Goal: Check status: Check status

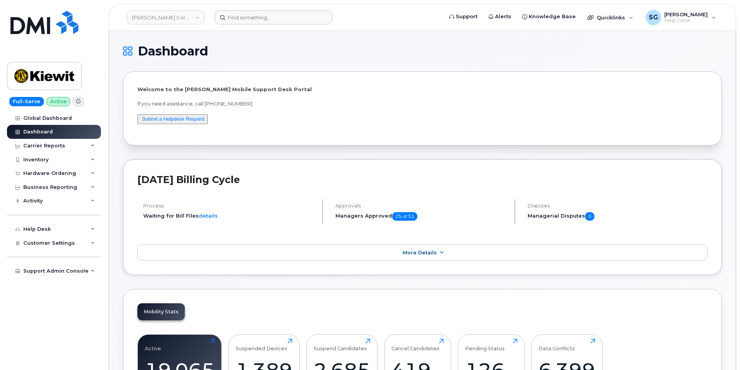
drag, startPoint x: 236, startPoint y: 7, endPoint x: 242, endPoint y: 16, distance: 10.7
click at [236, 7] on header "Kiewit Corporation Support Alerts Knowledge Base Quicklinks Suspend / Cancel De…" at bounding box center [422, 17] width 627 height 27
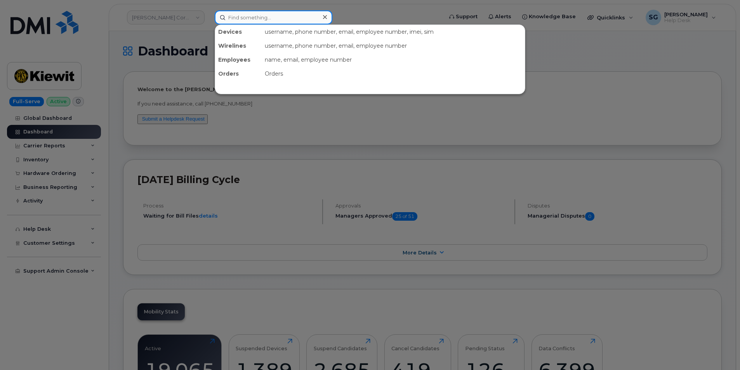
click at [242, 16] on input at bounding box center [274, 17] width 118 height 14
click at [263, 22] on input at bounding box center [274, 17] width 118 height 14
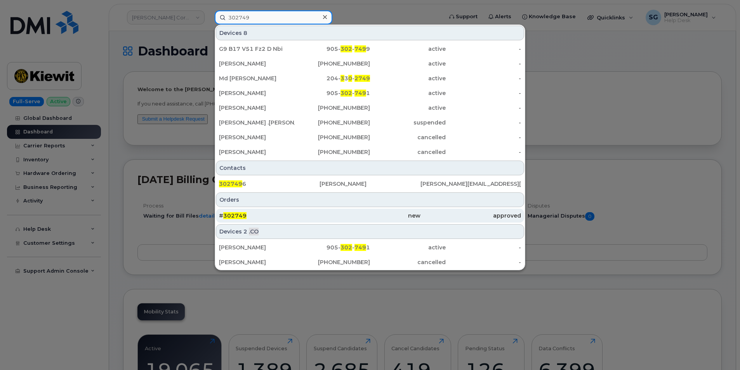
type input "302749"
click at [284, 214] on div "# 302749" at bounding box center [269, 216] width 101 height 8
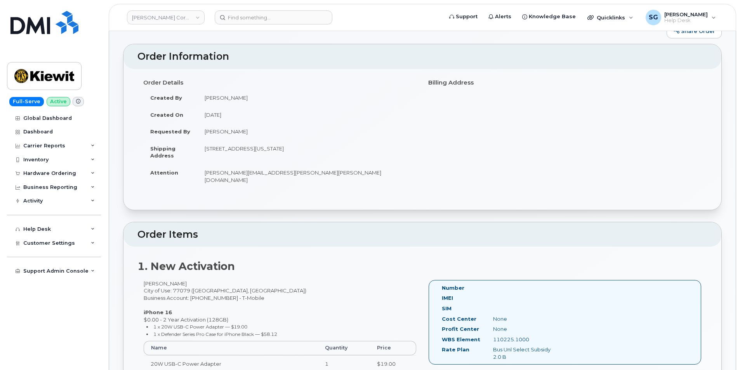
scroll to position [39, 0]
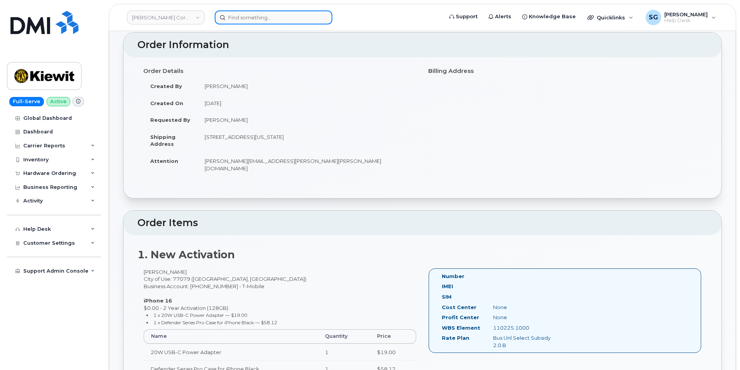
click at [296, 11] on input at bounding box center [274, 17] width 118 height 14
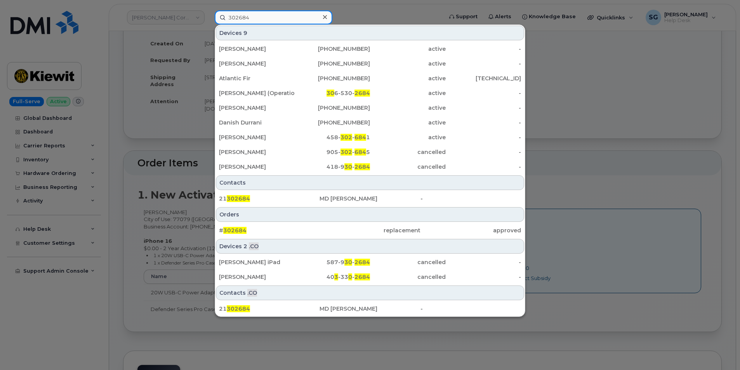
scroll to position [194, 0]
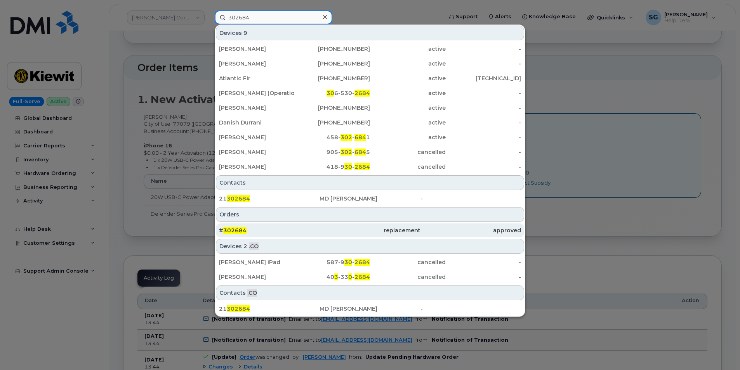
type input "302684"
click at [288, 231] on div "# 302684" at bounding box center [269, 231] width 101 height 8
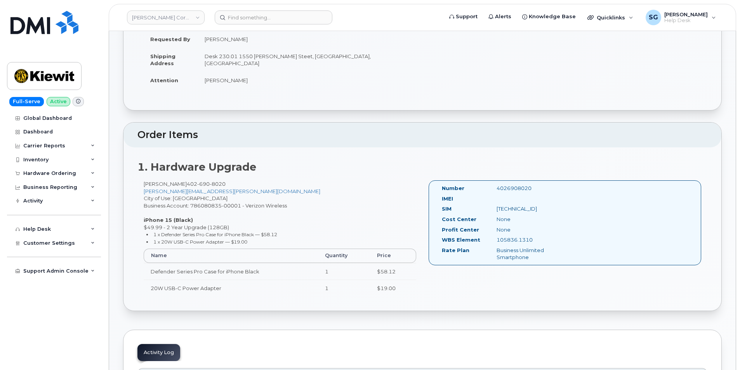
scroll to position [233, 0]
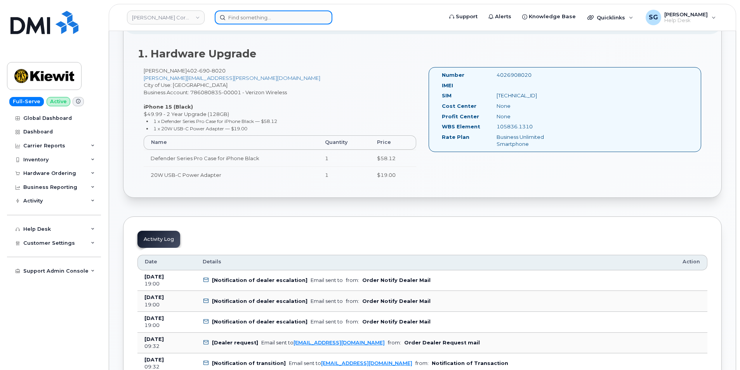
click at [237, 24] on input at bounding box center [274, 17] width 118 height 14
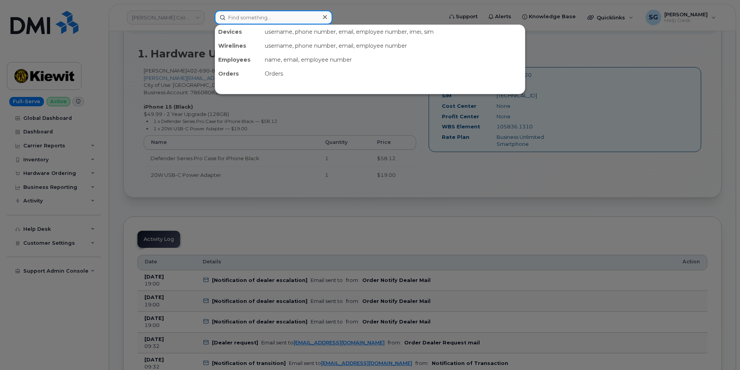
click at [241, 18] on input at bounding box center [274, 17] width 118 height 14
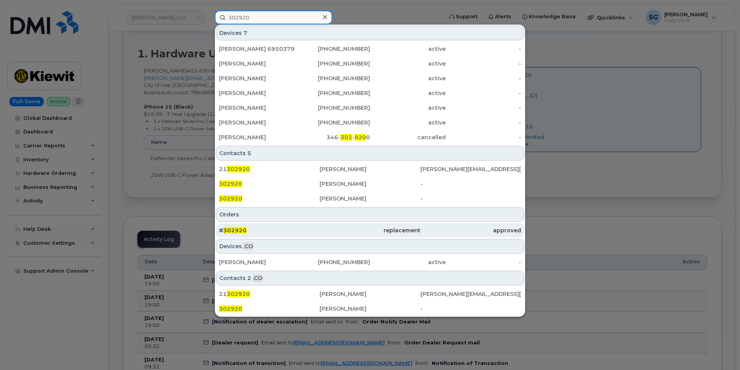
type input "302920"
click at [289, 231] on div "# 302920" at bounding box center [269, 231] width 101 height 8
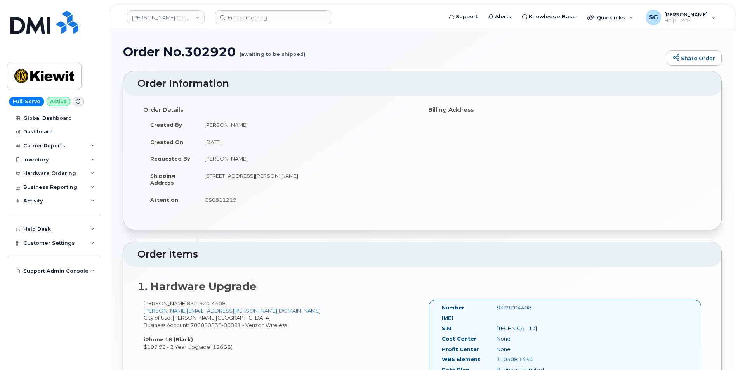
scroll to position [78, 0]
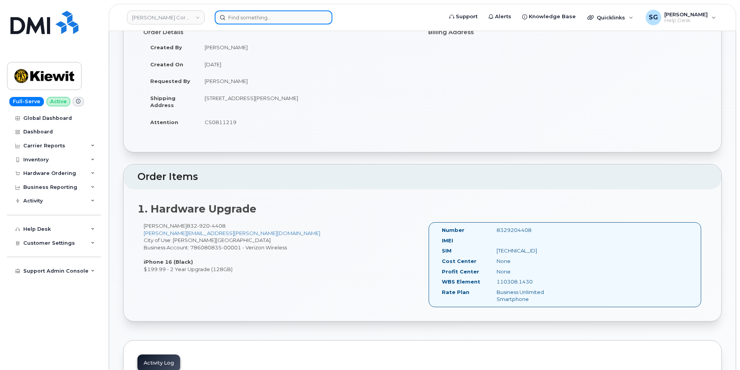
click at [239, 22] on input at bounding box center [274, 17] width 118 height 14
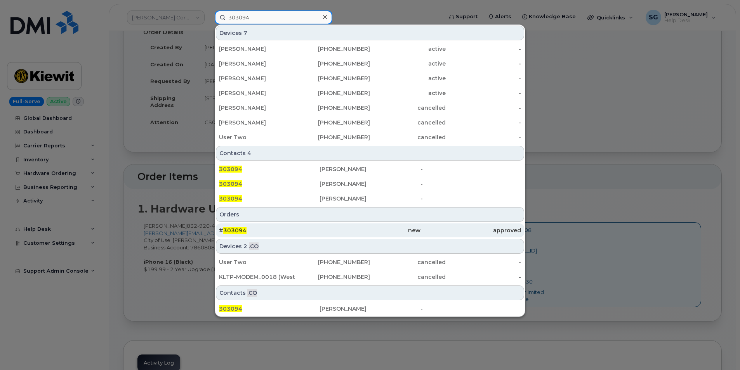
type input "303094"
click at [276, 232] on div "# 303094" at bounding box center [269, 231] width 101 height 8
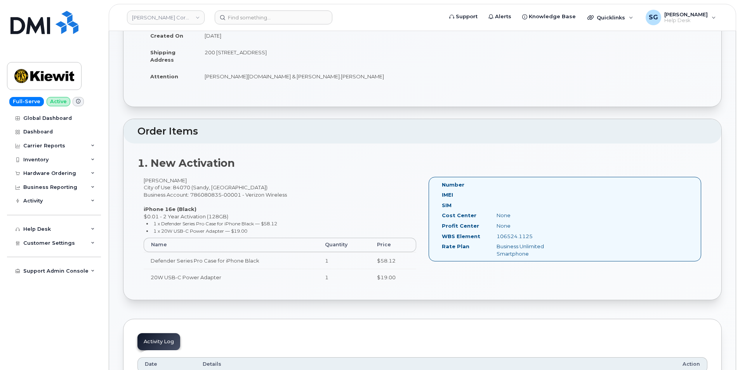
scroll to position [194, 0]
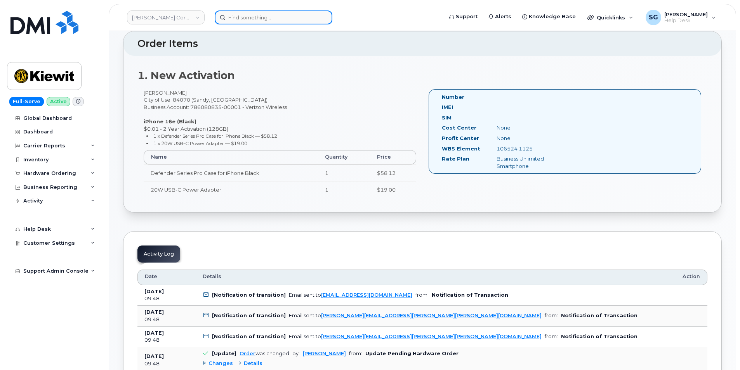
click at [255, 24] on input at bounding box center [274, 17] width 118 height 14
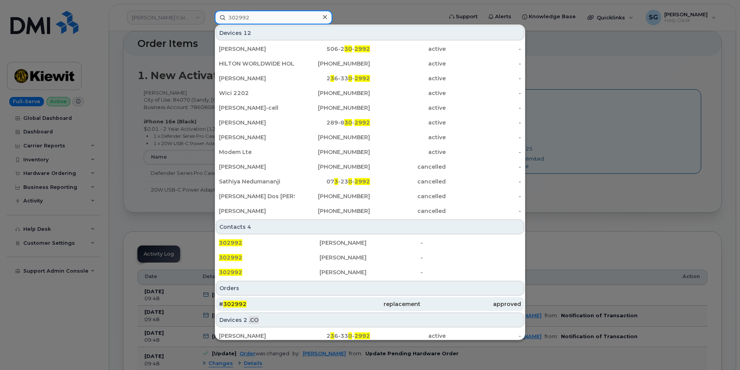
type input "302992"
click at [345, 307] on div "replacement" at bounding box center [369, 304] width 101 height 8
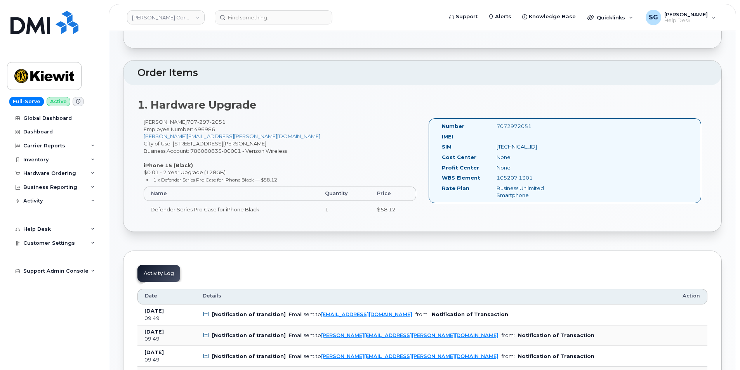
scroll to position [194, 0]
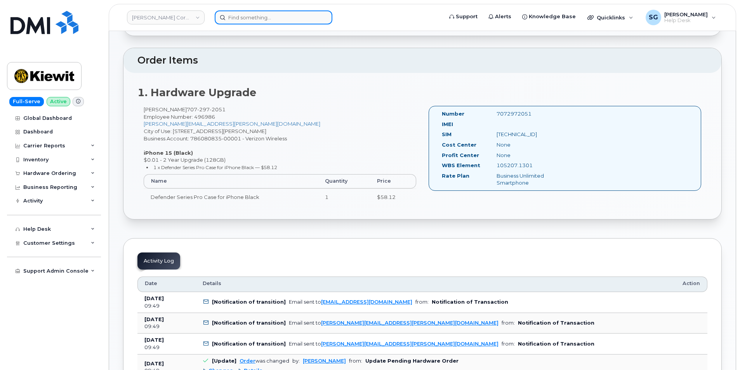
click at [243, 21] on input at bounding box center [274, 17] width 118 height 14
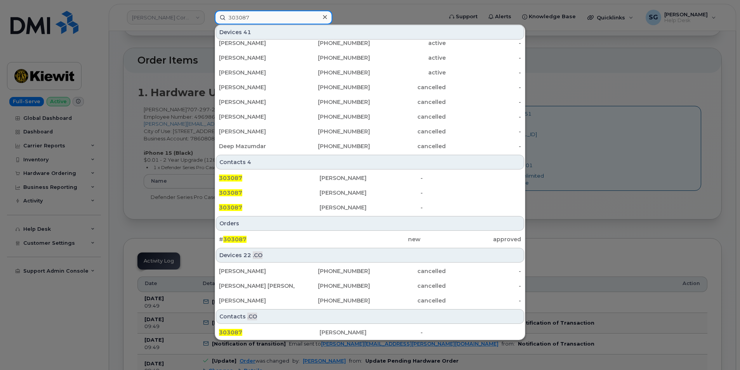
scroll to position [183, 0]
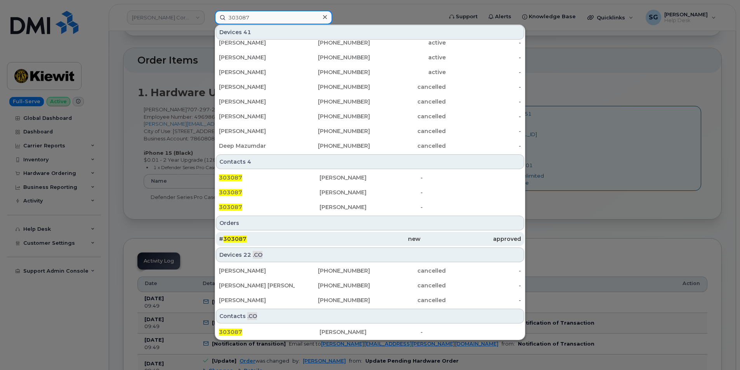
type input "303087"
click at [320, 240] on div "new" at bounding box center [369, 239] width 101 height 8
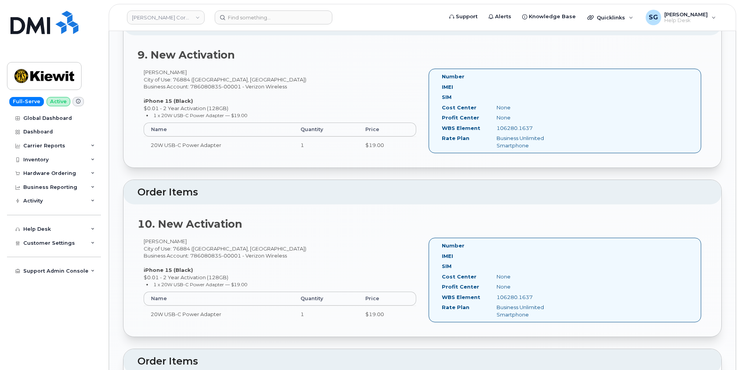
scroll to position [1552, 0]
click at [283, 17] on input at bounding box center [274, 17] width 118 height 14
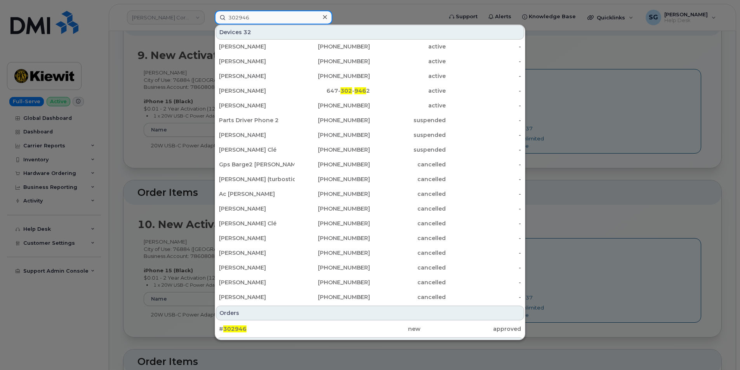
scroll to position [75, 0]
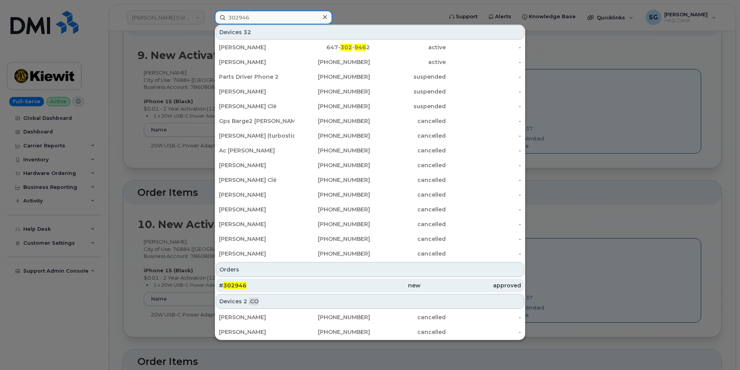
type input "302946"
click at [316, 281] on div "# 302946" at bounding box center [269, 286] width 101 height 14
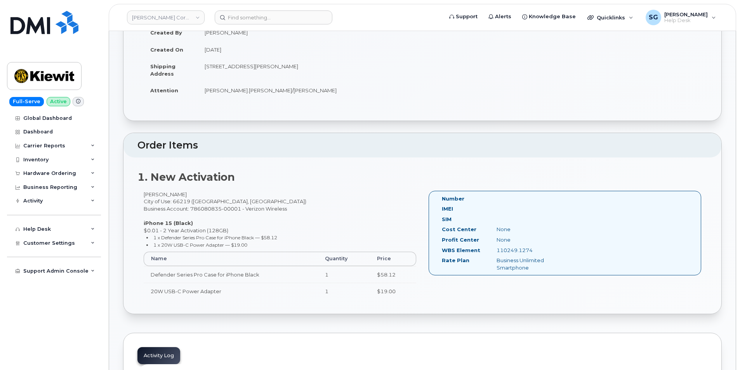
scroll to position [116, 0]
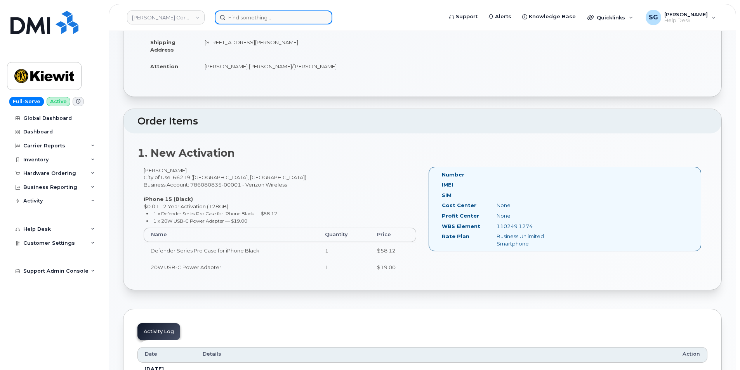
click at [235, 21] on input at bounding box center [274, 17] width 118 height 14
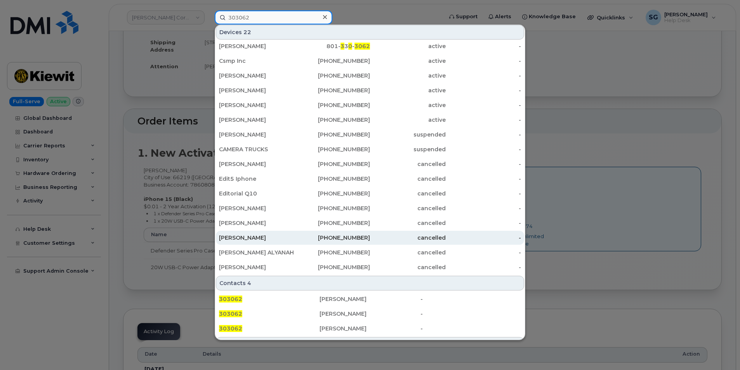
scroll to position [155, 0]
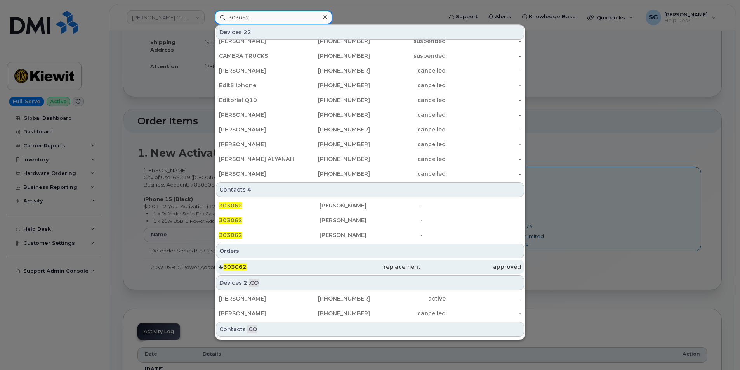
type input "303062"
click at [281, 265] on div "# 303062" at bounding box center [269, 267] width 101 height 8
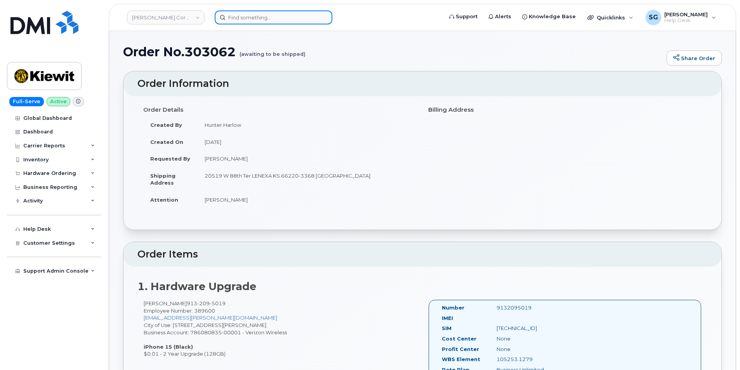
drag, startPoint x: 246, startPoint y: 18, endPoint x: 255, endPoint y: 19, distance: 8.2
click at [246, 18] on input at bounding box center [274, 17] width 118 height 14
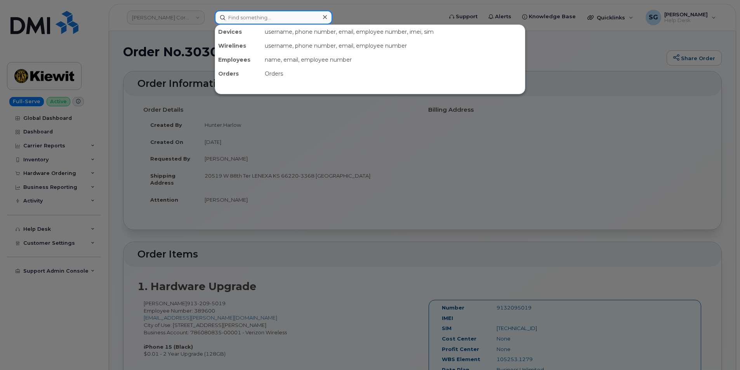
click at [269, 19] on input at bounding box center [274, 17] width 118 height 14
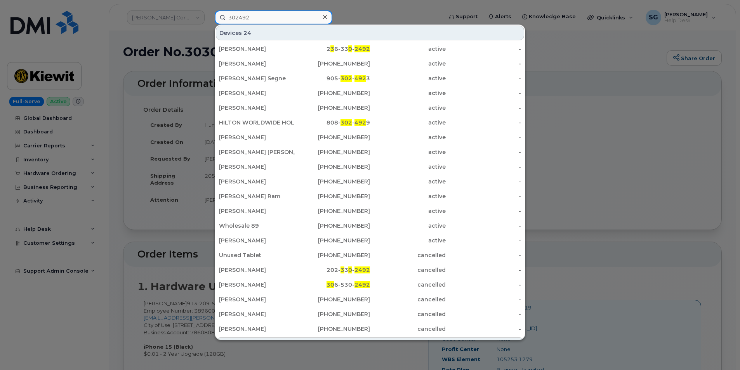
scroll to position [155, 0]
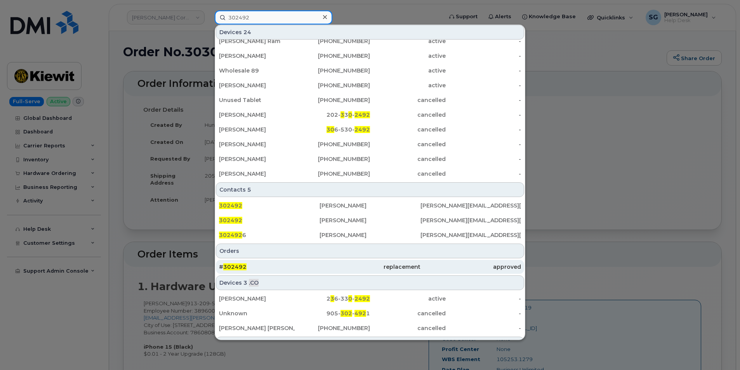
type input "302492"
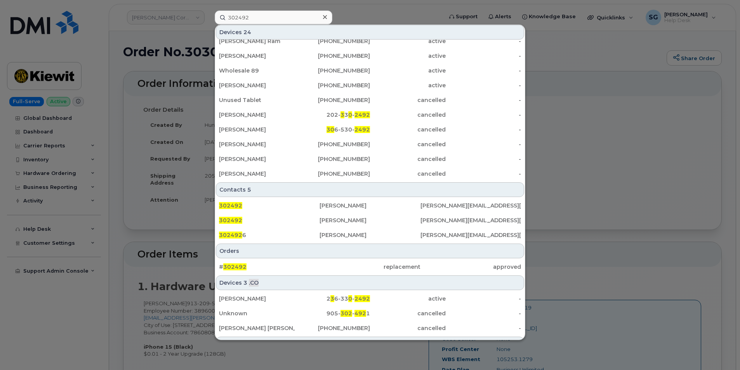
drag, startPoint x: 316, startPoint y: 268, endPoint x: 734, endPoint y: 285, distance: 418.3
click at [316, 267] on div "# 302492" at bounding box center [269, 267] width 101 height 8
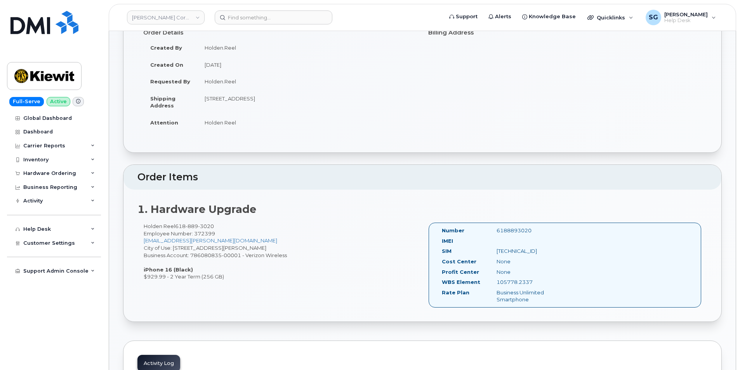
scroll to position [155, 0]
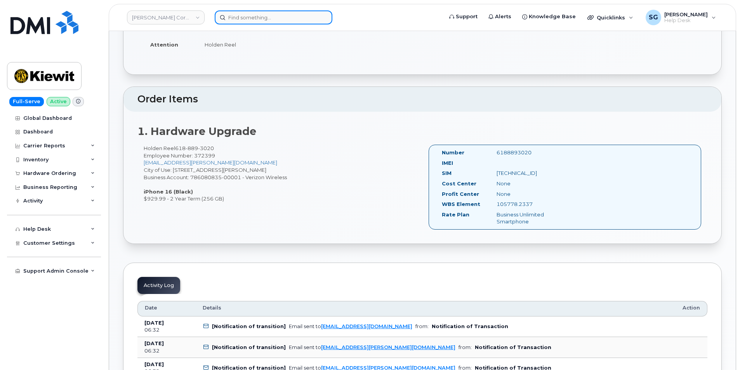
click at [253, 15] on input at bounding box center [274, 17] width 118 height 14
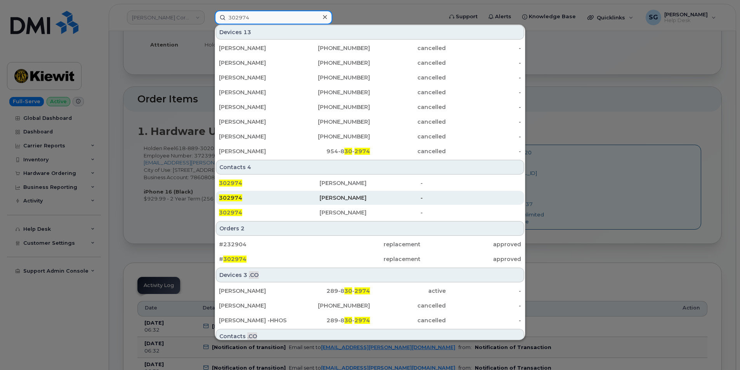
scroll to position [78, 0]
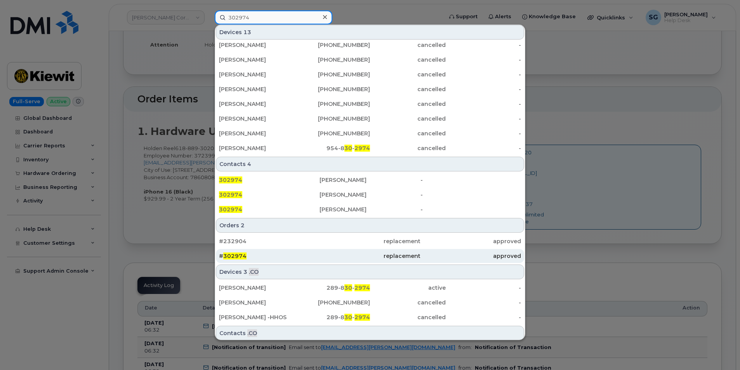
type input "302974"
click at [299, 255] on div "# 302974" at bounding box center [269, 256] width 101 height 8
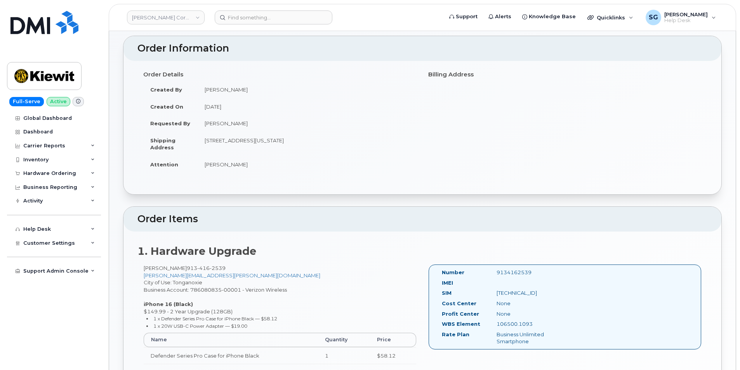
scroll to position [78, 0]
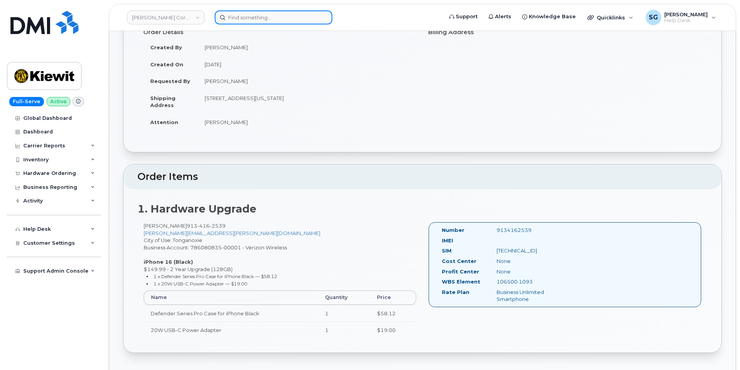
click at [243, 16] on input at bounding box center [274, 17] width 118 height 14
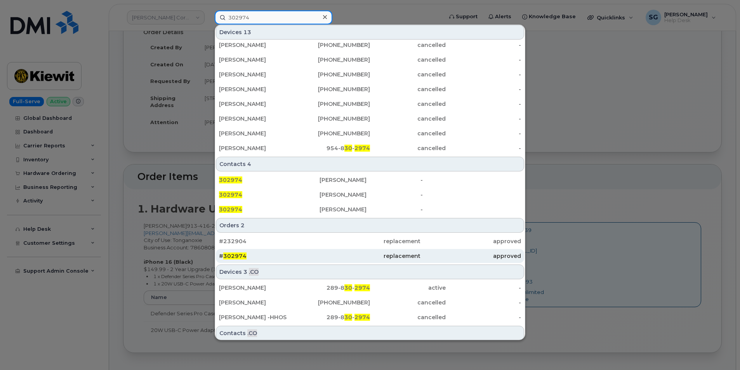
type input "302974"
drag, startPoint x: 309, startPoint y: 254, endPoint x: 313, endPoint y: 257, distance: 4.9
click at [309, 254] on div "# 302974" at bounding box center [269, 256] width 101 height 8
click at [378, 252] on div "replacement" at bounding box center [369, 256] width 101 height 14
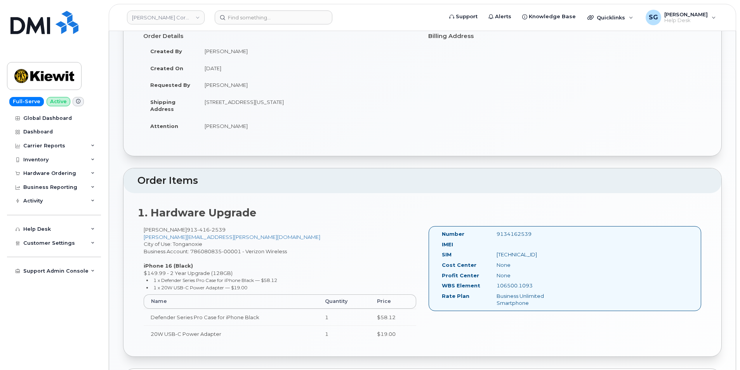
scroll to position [116, 0]
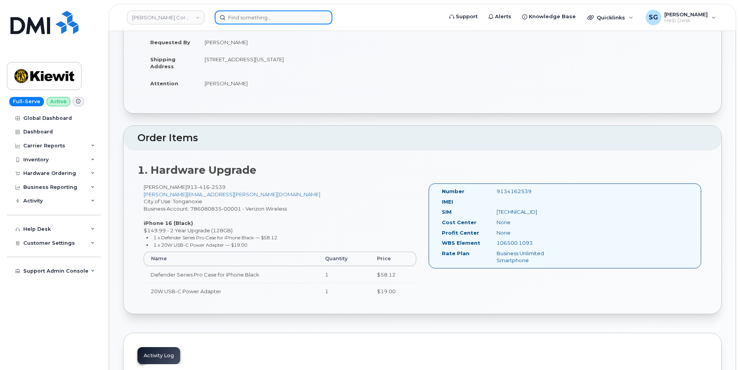
click at [234, 19] on input at bounding box center [274, 17] width 118 height 14
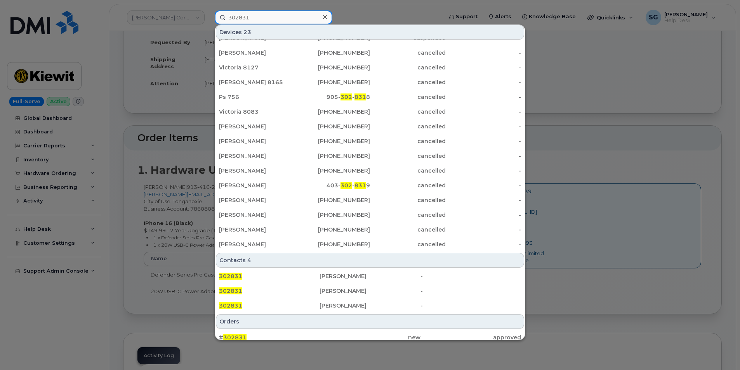
scroll to position [155, 0]
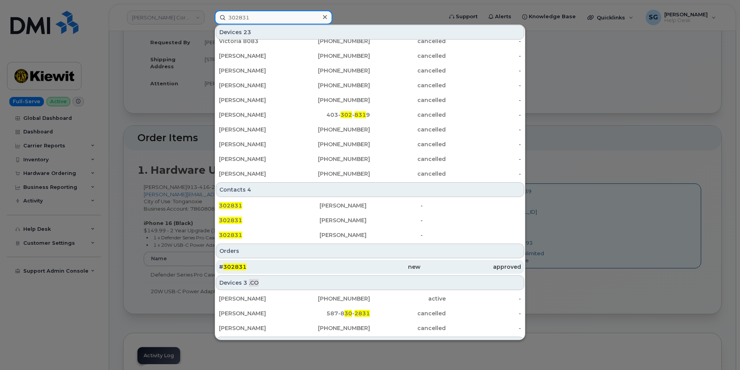
type input "302831"
click at [397, 268] on div "new" at bounding box center [369, 267] width 101 height 8
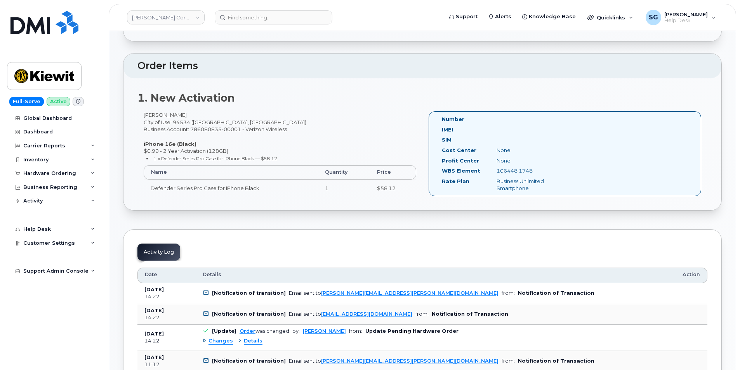
scroll to position [194, 0]
